Goal: Task Accomplishment & Management: Use online tool/utility

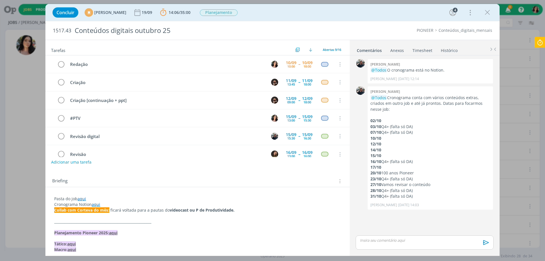
click at [545, 46] on icon at bounding box center [540, 42] width 10 height 11
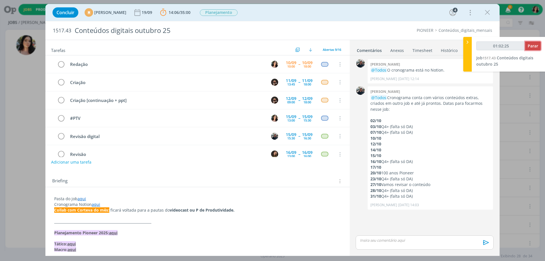
click at [534, 43] on span "Parar" at bounding box center [533, 45] width 11 height 5
type input "01:03:00"
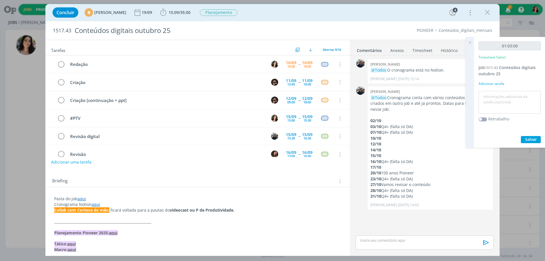
click at [498, 103] on textarea at bounding box center [509, 102] width 59 height 20
type textarea "Redação."
click at [528, 137] on span "Salvar" at bounding box center [531, 139] width 12 height 5
click at [80, 197] on link "aqui" at bounding box center [82, 198] width 9 height 5
click at [90, 210] on link "https://sobeae.sharepoint.com/:f:/s/SOBEAE/Eq2kRokXBYJFpH2NPxNOcMMBpmwb6W4UOKcm…" at bounding box center [91, 209] width 43 height 7
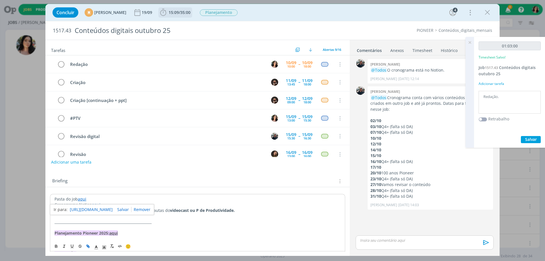
click at [180, 10] on span "/" at bounding box center [179, 12] width 1 height 5
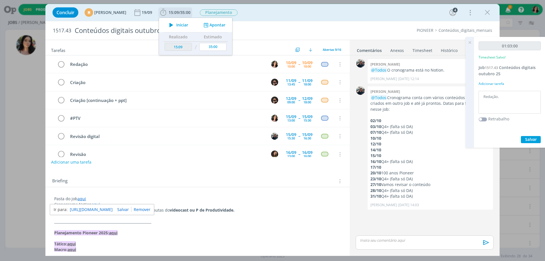
click at [188, 23] on span "Iniciar" at bounding box center [182, 25] width 12 height 4
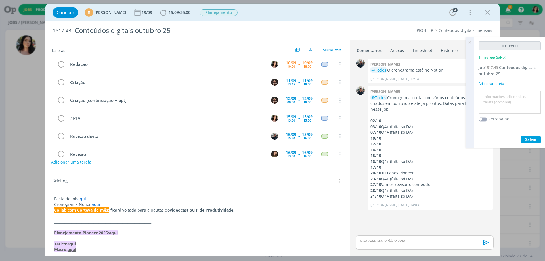
click at [424, 49] on link "Timesheet" at bounding box center [422, 49] width 20 height 8
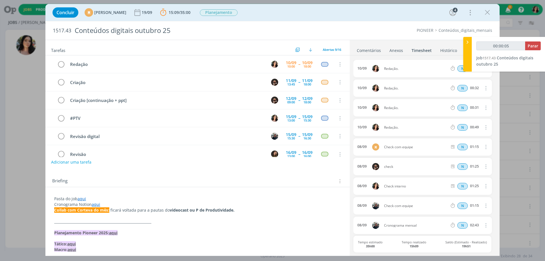
type input "00:00:06"
click at [469, 43] on icon at bounding box center [468, 42] width 6 height 6
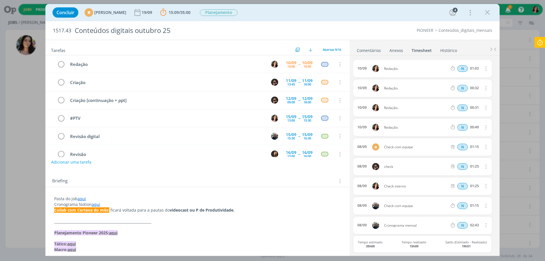
click at [374, 49] on link "Comentários" at bounding box center [369, 49] width 25 height 8
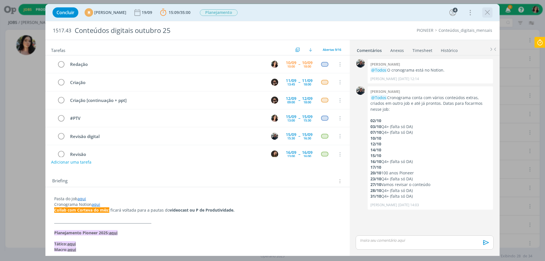
click at [492, 14] on div "dialog" at bounding box center [487, 12] width 10 height 10
click at [487, 12] on icon "dialog" at bounding box center [487, 12] width 9 height 9
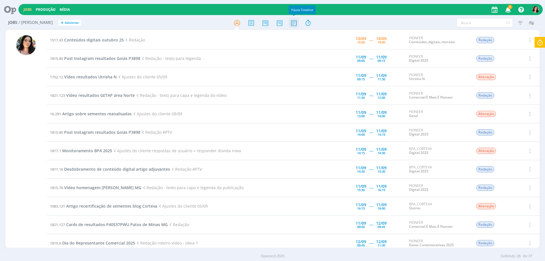
click at [292, 25] on icon at bounding box center [294, 22] width 10 height 11
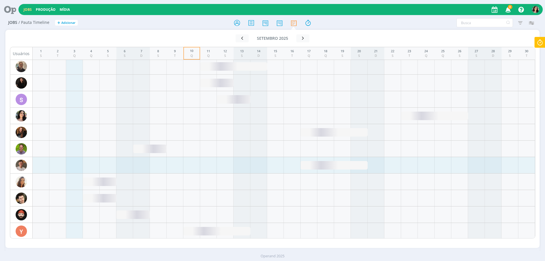
scroll to position [836, 0]
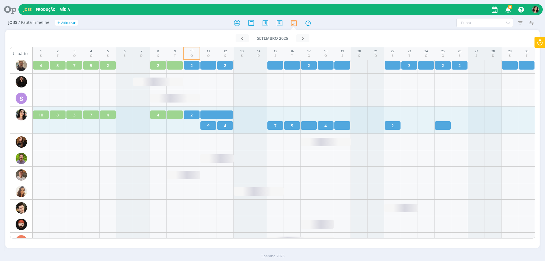
click at [226, 114] on div at bounding box center [216, 114] width 33 height 9
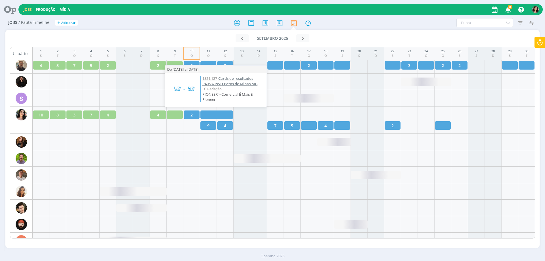
click at [231, 83] on span "Cards de resultados P40537PWU Patos de Minas MG" at bounding box center [229, 81] width 55 height 11
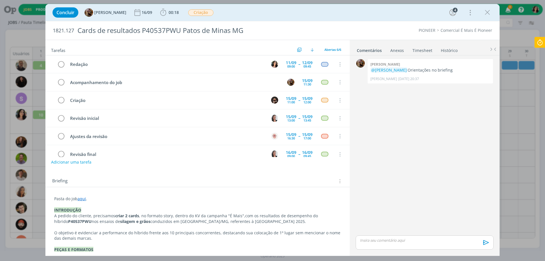
click at [250, 13] on div "Concluir Amanda Rodrigues 16/09 00:18 Iniciar Apontar Data * 10/09/2025 Horas *…" at bounding box center [273, 13] width 446 height 14
click at [489, 16] on icon "dialog" at bounding box center [487, 12] width 9 height 9
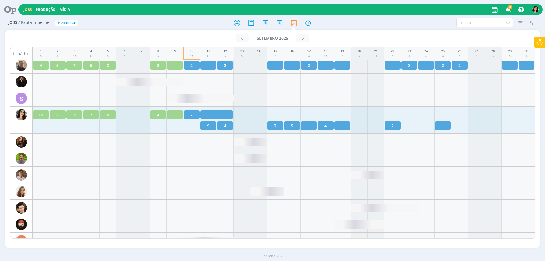
click at [42, 115] on div "10" at bounding box center [41, 114] width 16 height 9
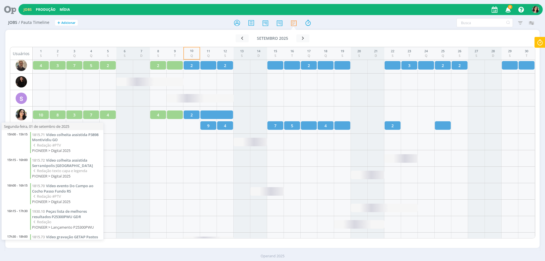
scroll to position [134, 0]
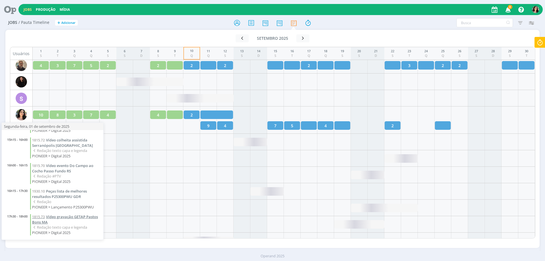
click at [64, 218] on span "Vídeo gravação GETAP Pastos Bons MA" at bounding box center [65, 219] width 66 height 11
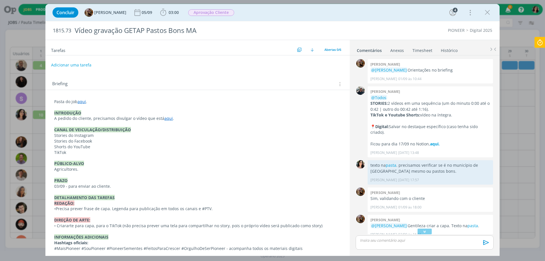
click at [166, 120] on link "aqui" at bounding box center [168, 118] width 9 height 5
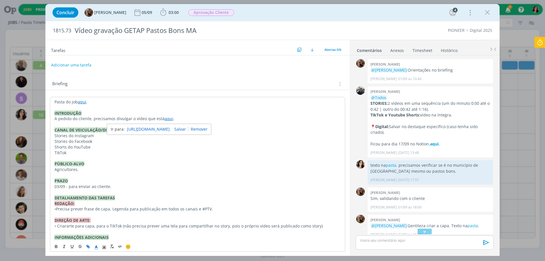
click at [160, 128] on link "https://sobeae.sharepoint.com/:f:/s/SOBEAE/EuHG2VoDJ25MloDy5mgetd4Bjkw8nCEedpjA…" at bounding box center [148, 129] width 43 height 7
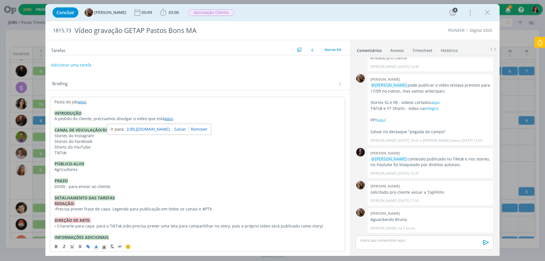
scroll to position [825, 0]
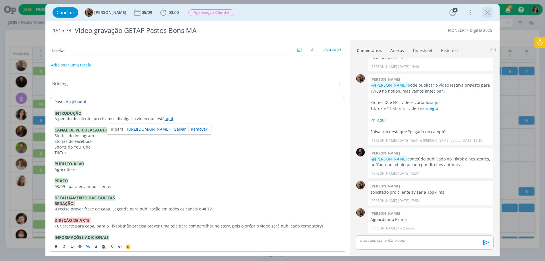
click at [485, 14] on icon "dialog" at bounding box center [487, 12] width 9 height 9
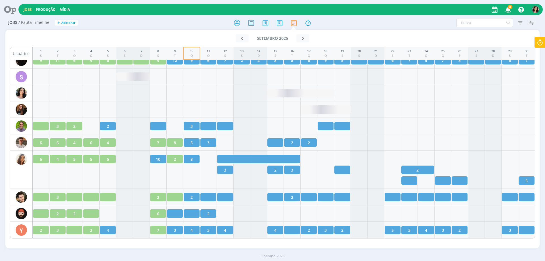
scroll to position [814, 0]
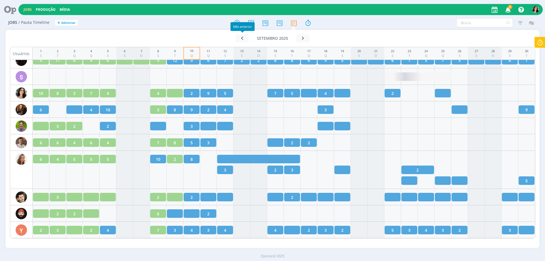
click at [239, 22] on div "Mês anterior" at bounding box center [243, 26] width 24 height 9
click at [238, 22] on icon at bounding box center [237, 22] width 10 height 11
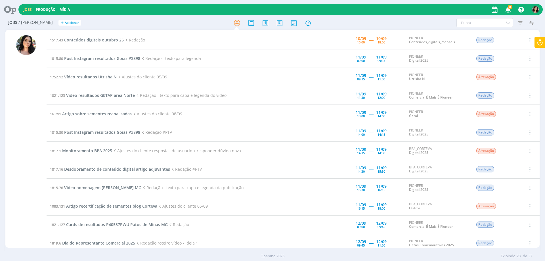
click at [93, 39] on span "Conteúdos digitais outubro 25" at bounding box center [94, 39] width 60 height 5
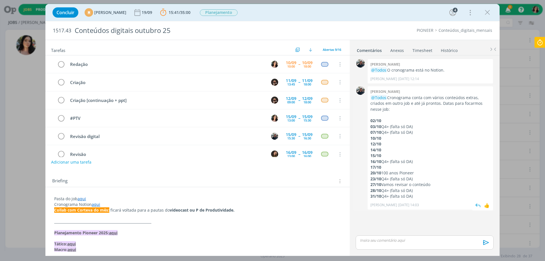
click at [443, 159] on p "16/10 Q4+ (falta só DA)" at bounding box center [431, 162] width 120 height 6
drag, startPoint x: 385, startPoint y: 181, endPoint x: 402, endPoint y: 179, distance: 17.1
click at [402, 179] on p "23/10 Q4+ (falta só DA)" at bounding box center [431, 179] width 120 height 6
click at [417, 179] on p "23/10 Q4+ (falta só DA)" at bounding box center [431, 179] width 120 height 6
drag, startPoint x: 382, startPoint y: 180, endPoint x: 398, endPoint y: 182, distance: 15.7
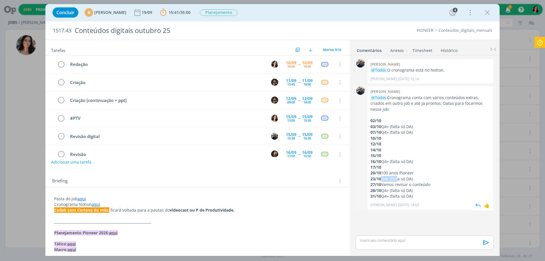
click at [398, 181] on p "23/10 Q4+ (falta só DA)" at bounding box center [431, 179] width 120 height 6
click at [543, 46] on icon at bounding box center [540, 42] width 10 height 11
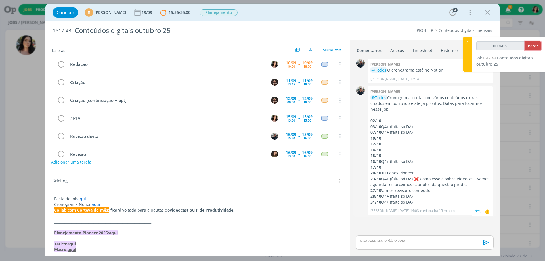
click at [535, 46] on span "Parar" at bounding box center [533, 45] width 11 height 5
type input "00:45:00"
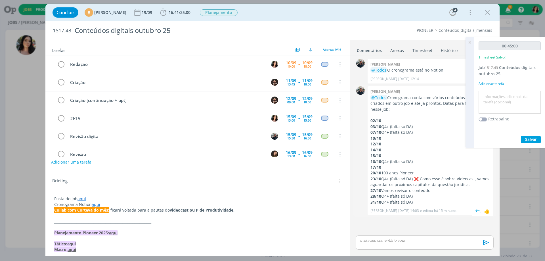
click at [503, 93] on textarea at bounding box center [509, 102] width 59 height 20
type textarea "Redação."
click at [529, 140] on span "Salvar" at bounding box center [531, 139] width 12 height 5
click at [470, 44] on icon at bounding box center [470, 42] width 10 height 11
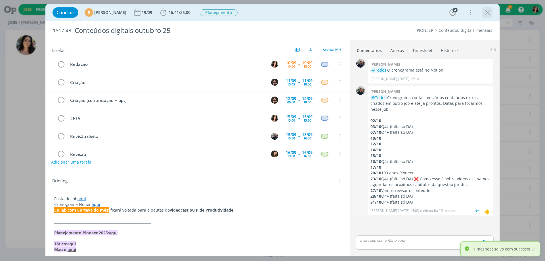
click at [488, 10] on icon "dialog" at bounding box center [487, 12] width 9 height 9
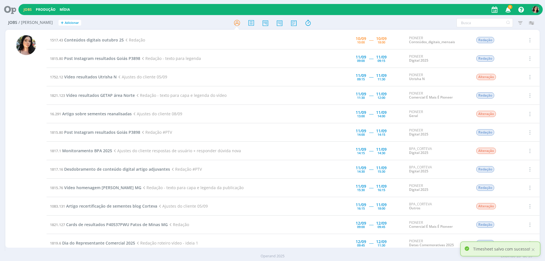
click at [13, 10] on icon at bounding box center [8, 9] width 12 height 11
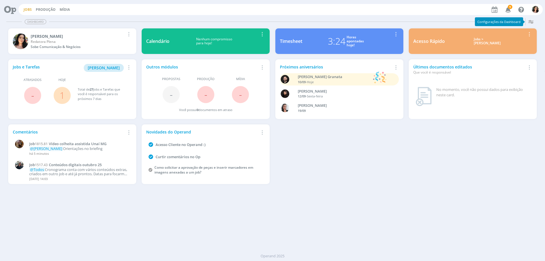
click at [29, 11] on link "Jobs" at bounding box center [28, 9] width 8 height 5
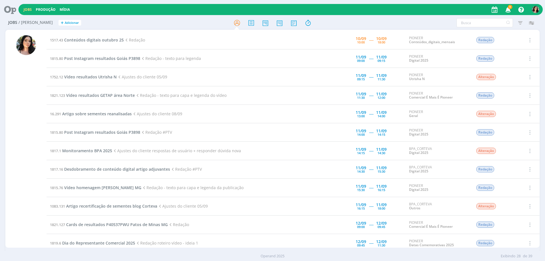
click at [299, 7] on div "Jobs Produção Mídia 9 Notificações Central de Ajuda Área de Membros Implantação…" at bounding box center [280, 9] width 525 height 11
click at [75, 43] on td "1517.43 Conteúdos digitais outubro 25 Redação" at bounding box center [175, 40] width 256 height 18
click at [77, 39] on span "Conteúdos digitais outubro 25" at bounding box center [94, 39] width 60 height 5
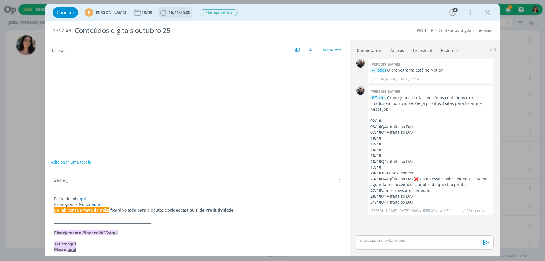
click at [191, 14] on span "35:00" at bounding box center [185, 12] width 10 height 5
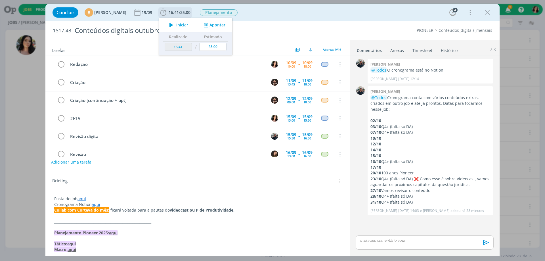
click at [188, 23] on span "Iniciar" at bounding box center [182, 25] width 12 height 4
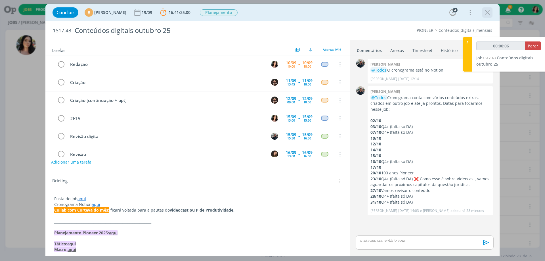
click at [485, 9] on icon "dialog" at bounding box center [487, 12] width 9 height 9
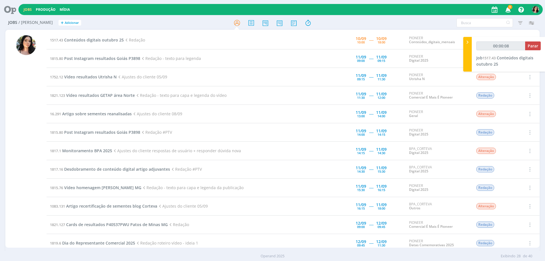
type input "00:00:09"
click at [469, 51] on div at bounding box center [467, 54] width 9 height 35
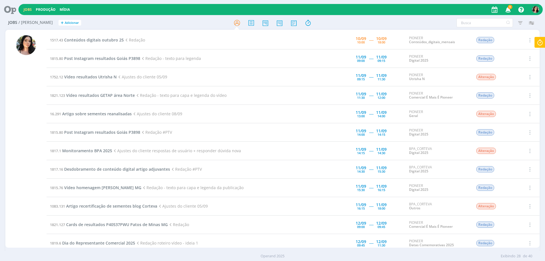
click at [13, 6] on icon at bounding box center [8, 9] width 12 height 11
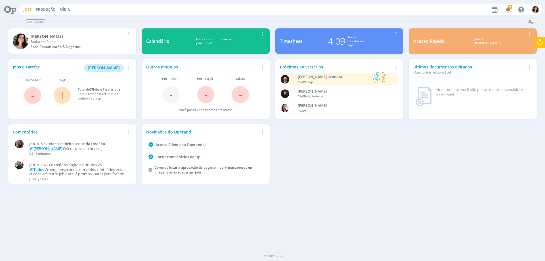
click at [27, 10] on link "Jobs" at bounding box center [28, 9] width 8 height 5
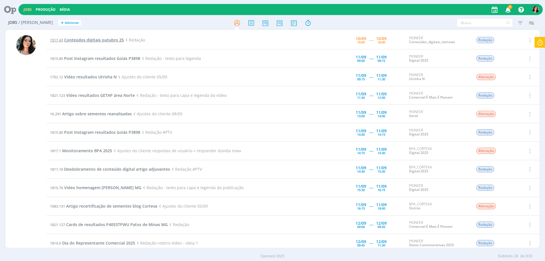
click at [63, 39] on span "1517.43" at bounding box center [56, 39] width 13 height 5
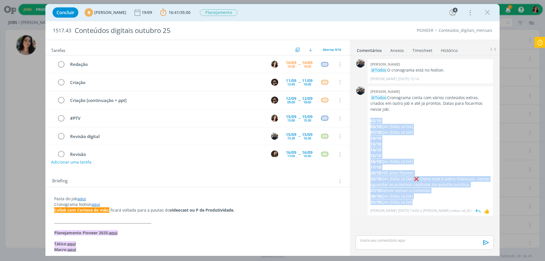
drag, startPoint x: 417, startPoint y: 202, endPoint x: 368, endPoint y: 122, distance: 93.7
click at [368, 122] on div "Mayara peruzzo @Todos Cronograma conta com vários conteúdos extras, criados em …" at bounding box center [431, 150] width 126 height 129
copy div "02/10 03/10 Q4+ (falta só DA) 07/10 Q4+ (falta só DA) 10/10 12/10 14/10 15/10 1…"
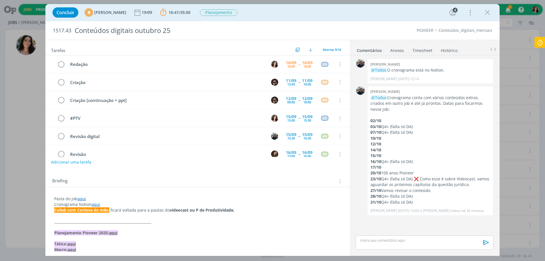
click at [83, 199] on link "aqui" at bounding box center [82, 198] width 9 height 5
click at [87, 210] on link "https://sobeae.sharepoint.com/:f:/s/SOBEAE/Eq2kRokXBYJFpH2NPxNOcMMBpmwb6W4UOKcm…" at bounding box center [91, 209] width 43 height 7
click at [404, 245] on div "dialog" at bounding box center [425, 242] width 138 height 14
click at [382, 225] on p "texto na pasta. conteúdos 23/10 e 28/10 são do videocast (em pausa jurídica) e …" at bounding box center [424, 229] width 129 height 16
click at [380, 225] on p "texto na pasta. conteúdos 23/10 e 28/10 são do videocast (em pausa jurídica) e …" at bounding box center [424, 229] width 129 height 16
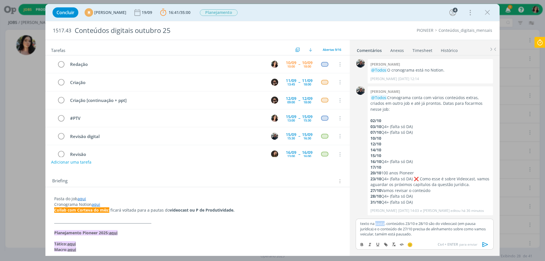
click at [380, 225] on p "texto na pasta. conteúdos 23/10 e 28/10 são do videocast (em pausa jurídica) e …" at bounding box center [424, 229] width 129 height 16
click at [385, 245] on icon "dialog" at bounding box center [386, 244] width 5 height 5
paste input "https://sobeae.sharepoint.com/sites/SOBEAE/Documentos%20Compartilhados/Forms/Al…"
type input "https://sobeae.sharepoint.com/sites/SOBEAE/Documentos%20Compartilhados/Forms/Al…"
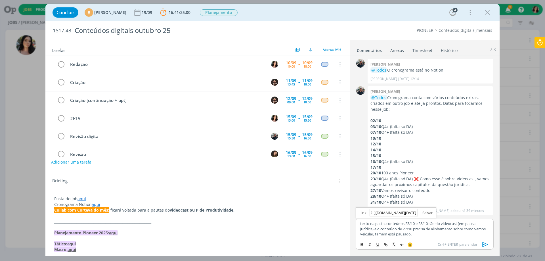
scroll to position [0, 0]
click at [428, 215] on link "dialog" at bounding box center [425, 212] width 15 height 5
click at [456, 225] on p "texto na pasta . conteúdos 23/10 e 28/10 são do videocast (em pausa jurídica) e…" at bounding box center [424, 229] width 129 height 16
click at [380, 225] on link "pasta" at bounding box center [379, 223] width 9 height 5
click at [392, 210] on link "https://sobeae.sharepoint.com/sites/SOBEAE/Documentos%20Compartilhados/Forms/Al…" at bounding box center [399, 212] width 50 height 7
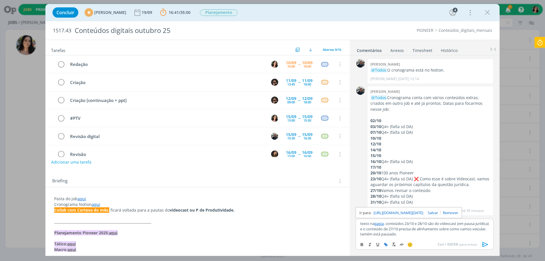
click at [541, 44] on icon at bounding box center [540, 42] width 10 height 11
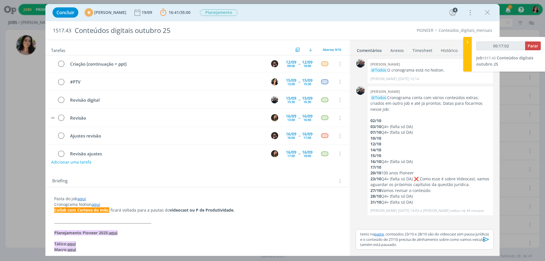
scroll to position [8, 0]
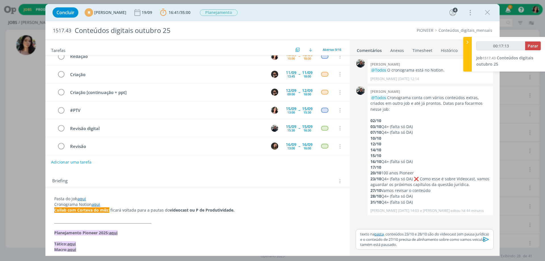
type input "00:17:14"
click at [538, 47] on span "Parar" at bounding box center [533, 45] width 11 height 5
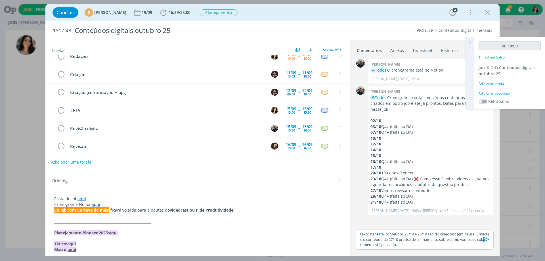
click at [502, 95] on div "Adicionar descrição" at bounding box center [510, 93] width 62 height 5
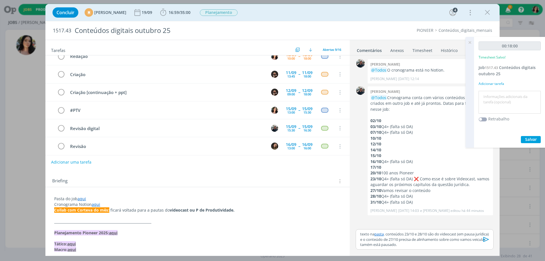
click at [501, 95] on textarea at bounding box center [509, 102] width 59 height 20
type textarea "Redação."
click at [525, 139] on span "Salvar" at bounding box center [531, 139] width 12 height 5
